Goal: Task Accomplishment & Management: Complete application form

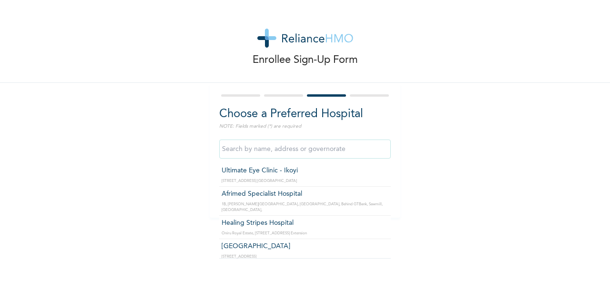
click at [325, 150] on input "text" at bounding box center [305, 149] width 172 height 19
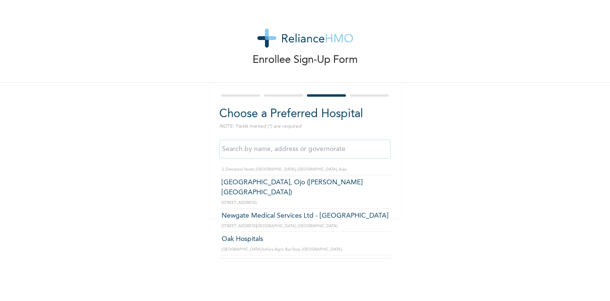
scroll to position [939, 0]
type input "Oak Hospitals"
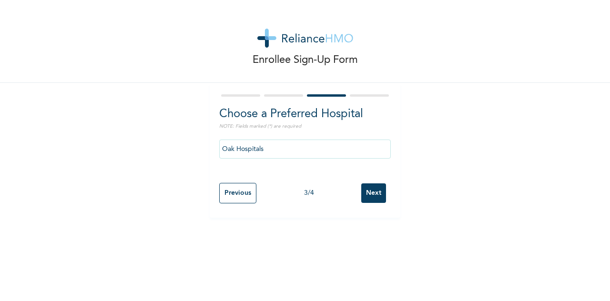
click at [371, 195] on input "Next" at bounding box center [374, 194] width 25 height 20
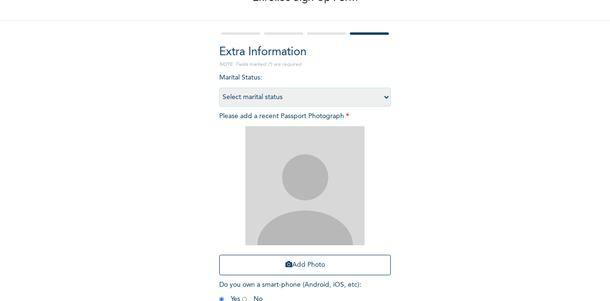
scroll to position [62, 0]
click at [376, 98] on select "Select marital status [DEMOGRAPHIC_DATA] Married [DEMOGRAPHIC_DATA] Widow/[DEMO…" at bounding box center [305, 96] width 172 height 19
select select "1"
click at [219, 87] on select "Select marital status [DEMOGRAPHIC_DATA] Married [DEMOGRAPHIC_DATA] Widow/[DEMO…" at bounding box center [305, 96] width 172 height 19
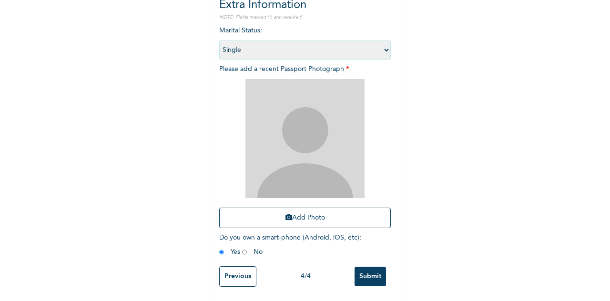
click at [320, 136] on img at bounding box center [305, 138] width 119 height 119
click at [298, 121] on img at bounding box center [305, 138] width 119 height 119
click at [306, 215] on button "Add Photo" at bounding box center [305, 218] width 172 height 21
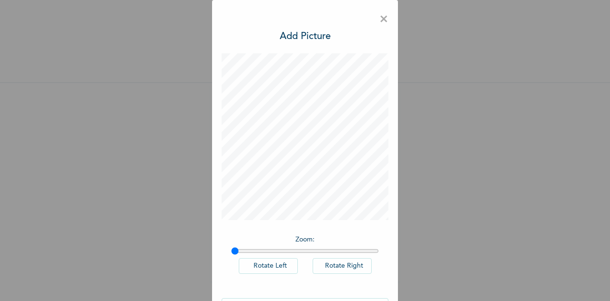
scroll to position [31, 0]
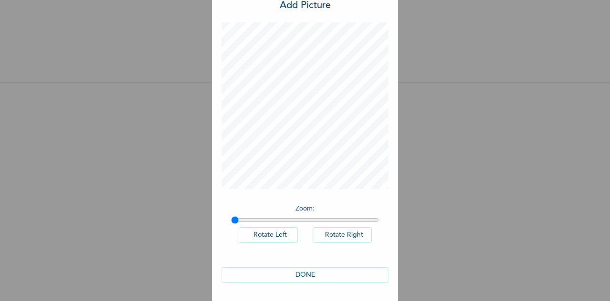
click at [340, 276] on button "DONE" at bounding box center [305, 276] width 167 height 16
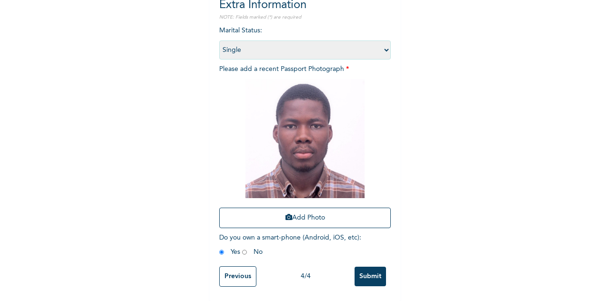
scroll to position [117, 0]
click at [360, 267] on input "Submit" at bounding box center [370, 277] width 31 height 20
